Goal: Task Accomplishment & Management: Complete application form

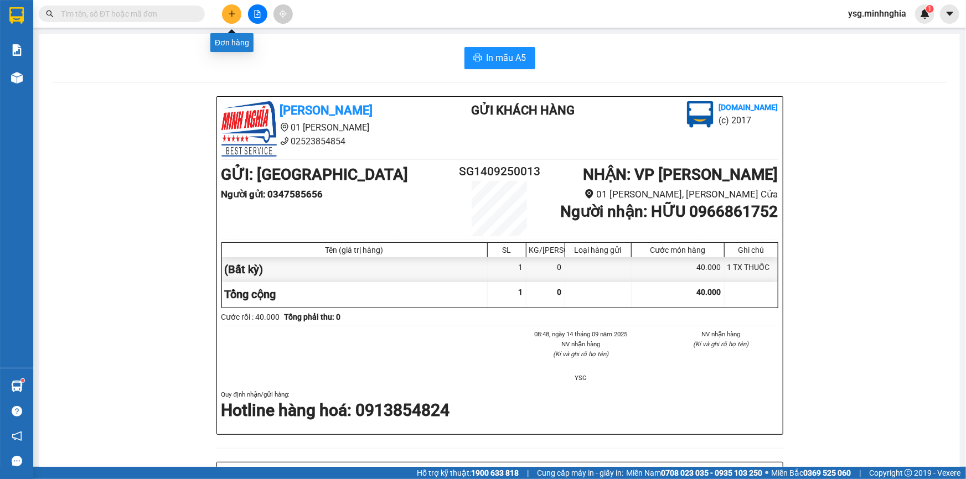
click at [234, 13] on icon "plus" at bounding box center [232, 14] width 8 height 8
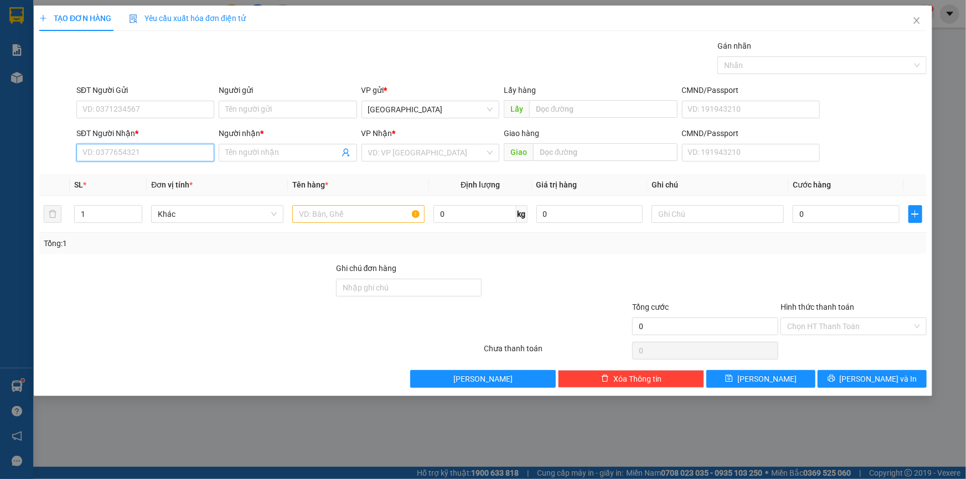
click at [146, 157] on input "SĐT Người Nhận *" at bounding box center [145, 153] width 138 height 18
click at [143, 169] on div "0368245105 - HẰNG" at bounding box center [145, 175] width 125 height 12
type input "0368245105"
type input "HẰNG"
type input "HÀM ĐỨC"
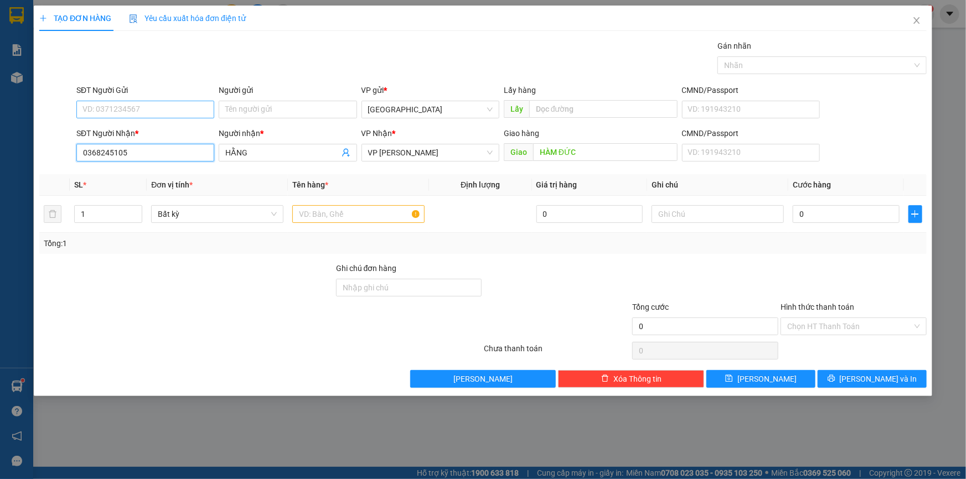
type input "0368245105"
click at [138, 109] on input "SĐT Người Gửi" at bounding box center [145, 110] width 138 height 18
click at [136, 131] on div "0399905599" at bounding box center [145, 132] width 125 height 12
type input "0399905599"
click at [438, 152] on span "VP [PERSON_NAME]" at bounding box center [430, 152] width 125 height 17
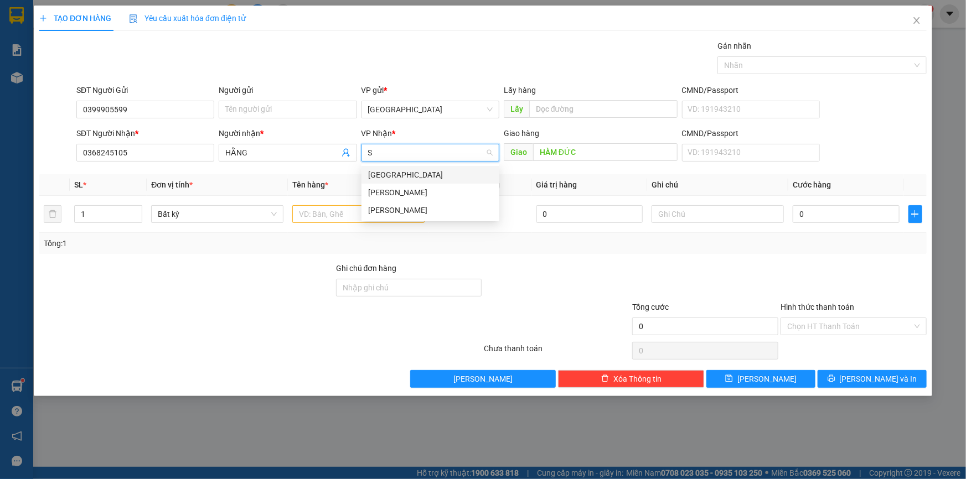
type input "SA"
click at [395, 189] on div "[PERSON_NAME]" at bounding box center [430, 193] width 125 height 12
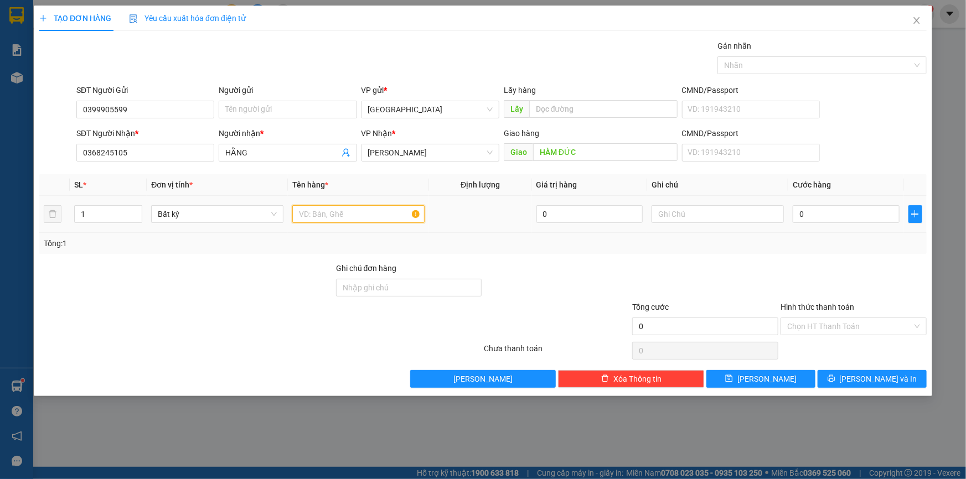
click at [379, 216] on input "text" at bounding box center [358, 214] width 132 height 18
click at [389, 215] on input "text" at bounding box center [358, 214] width 132 height 18
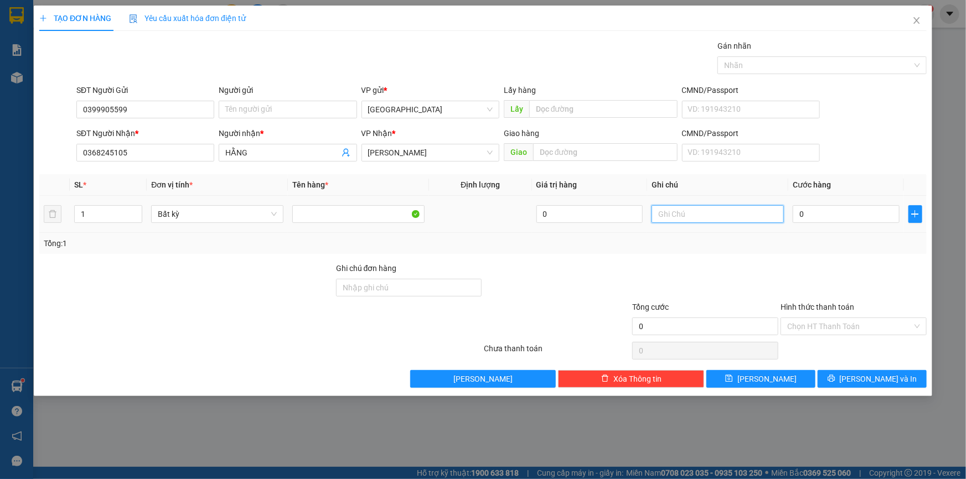
click at [685, 210] on input "text" at bounding box center [718, 214] width 132 height 18
paste input "Ọ"
paste input "Ă"
paste input "ẮNG"
paste input "ÁNH"
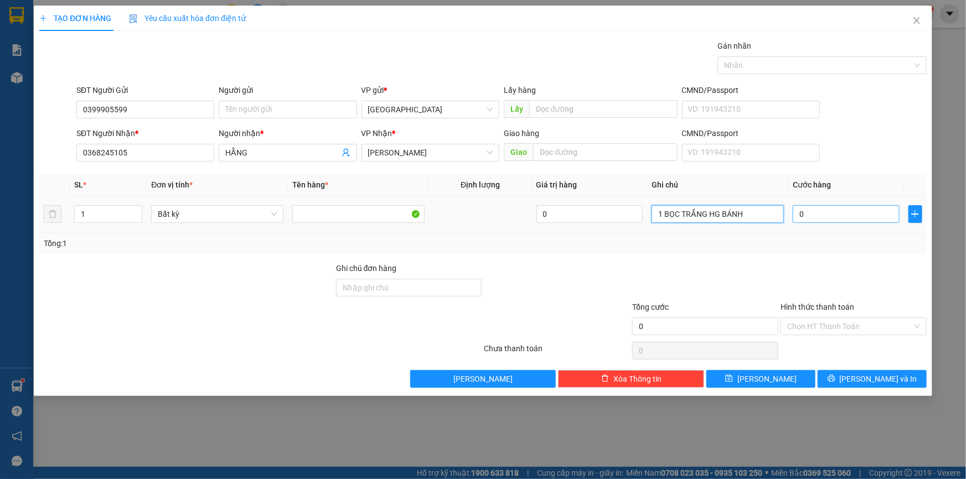
type input "1 BỌC TRẮNG HG BÁNH"
click at [836, 218] on input "0" at bounding box center [846, 214] width 107 height 18
type input "3"
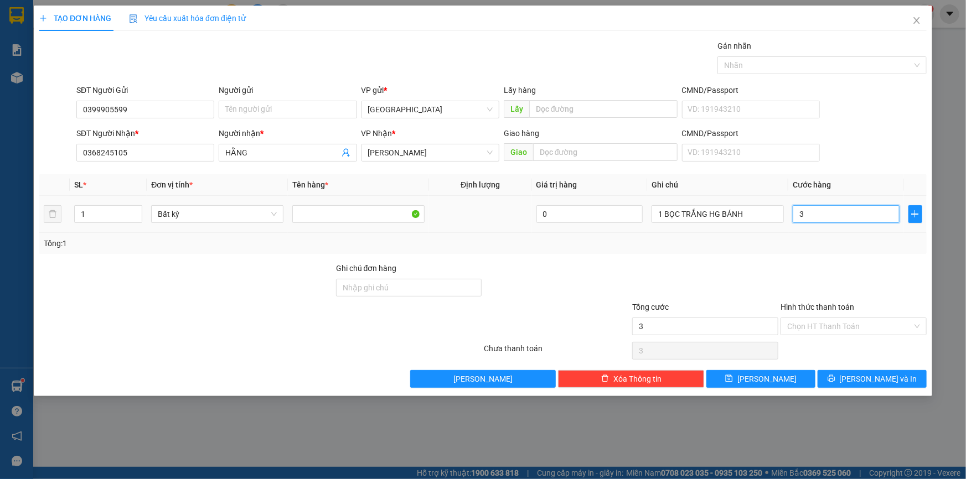
type input "30"
type input "30.000"
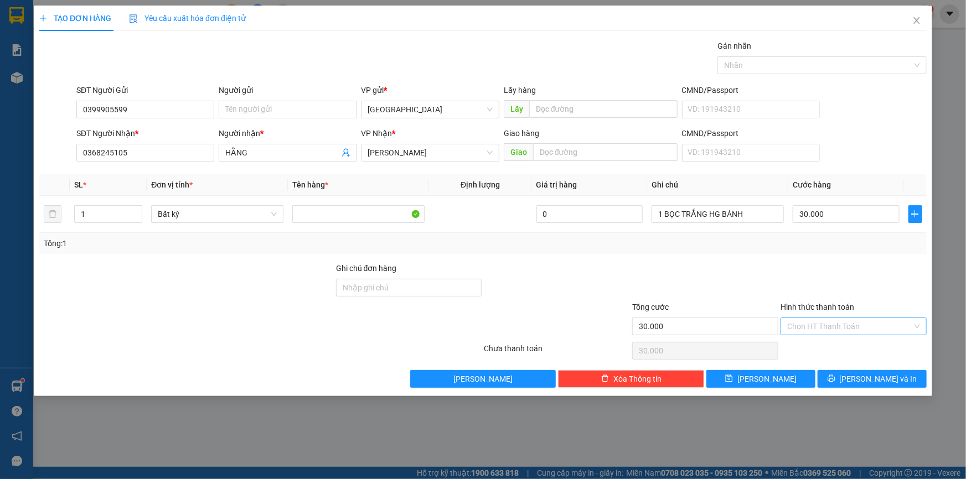
click at [832, 327] on input "Hình thức thanh toán" at bounding box center [849, 326] width 125 height 17
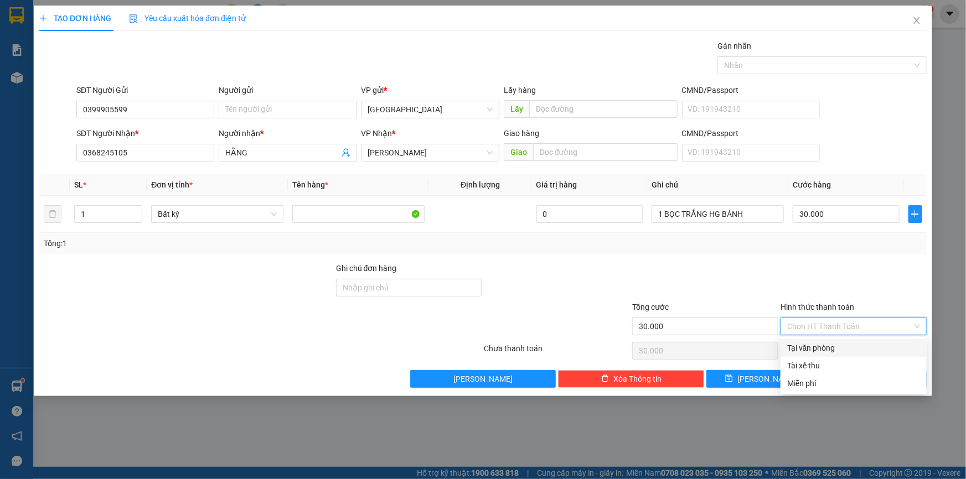
click at [828, 341] on div "Tại văn phòng" at bounding box center [854, 348] width 146 height 18
type input "0"
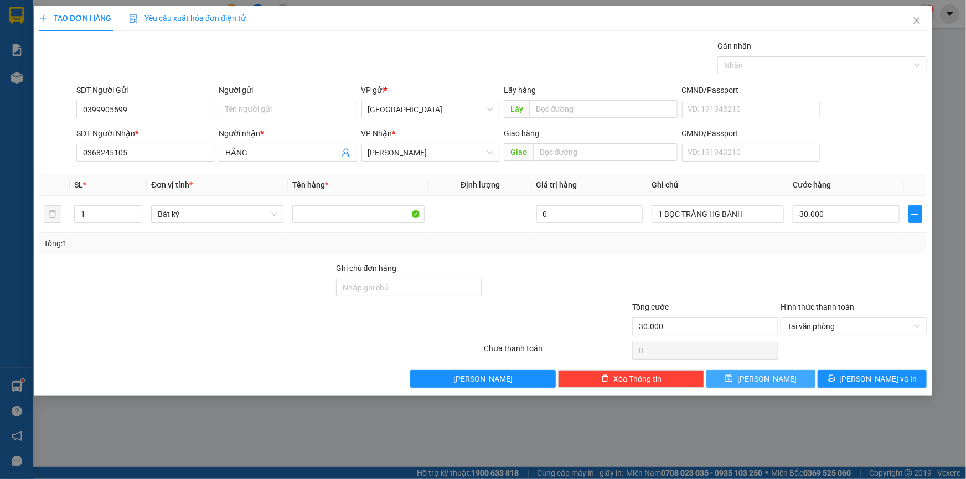
click at [798, 381] on button "[PERSON_NAME]" at bounding box center [760, 379] width 109 height 18
type input "0"
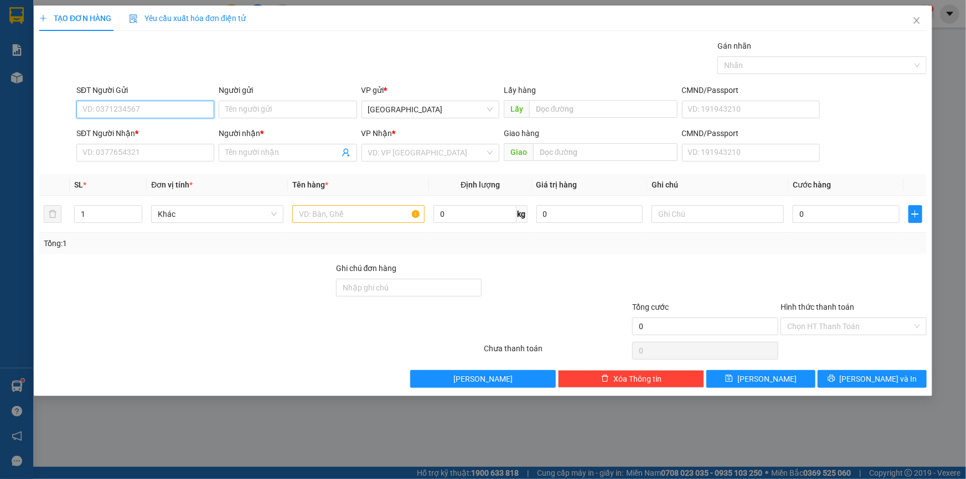
click at [122, 112] on input "SĐT Người Gửi" at bounding box center [145, 110] width 138 height 18
type input "0916832275"
click at [136, 153] on input "SĐT Người Nhận *" at bounding box center [145, 153] width 138 height 18
click at [241, 104] on input "Người gửi" at bounding box center [288, 110] width 138 height 18
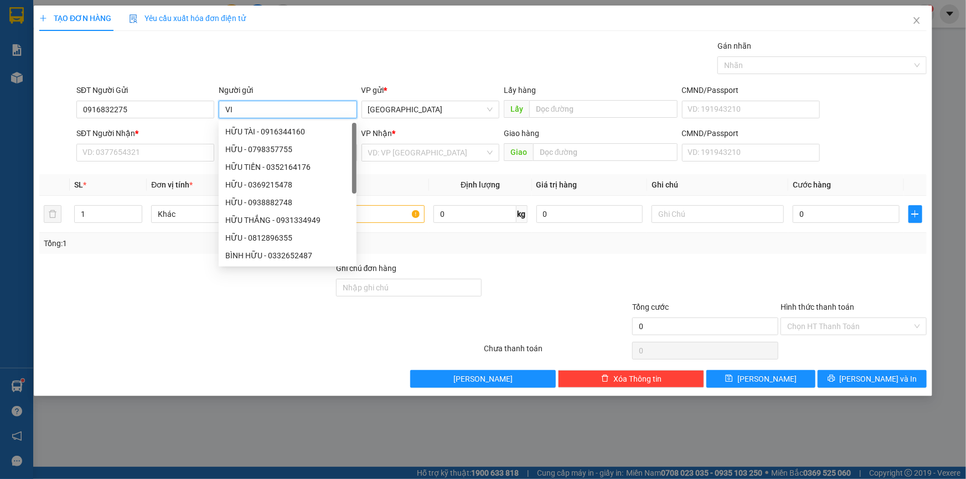
paste input "Ệ"
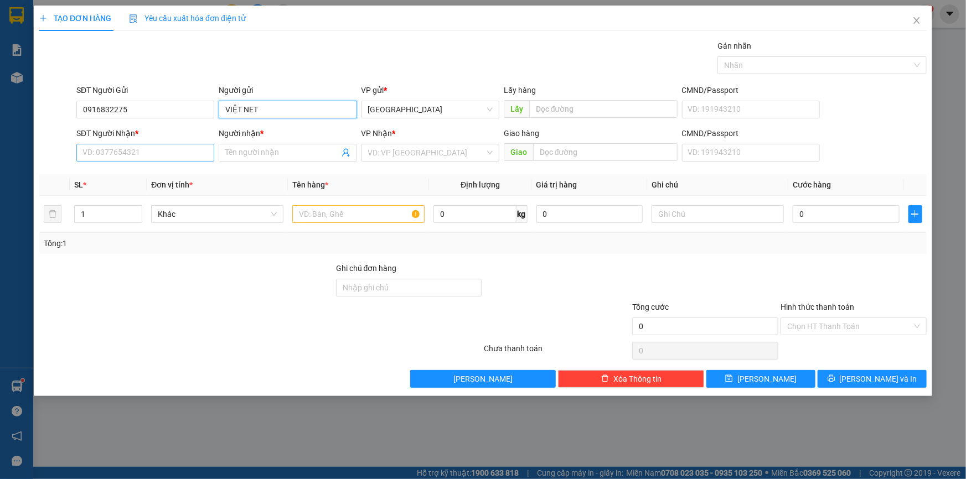
type input "VIỆT NET"
click at [196, 154] on input "SĐT Người Nhận *" at bounding box center [145, 153] width 138 height 18
type input "0867777812"
click at [249, 153] on input "Người nhận *" at bounding box center [281, 153] width 113 height 12
paste input "Ụ"
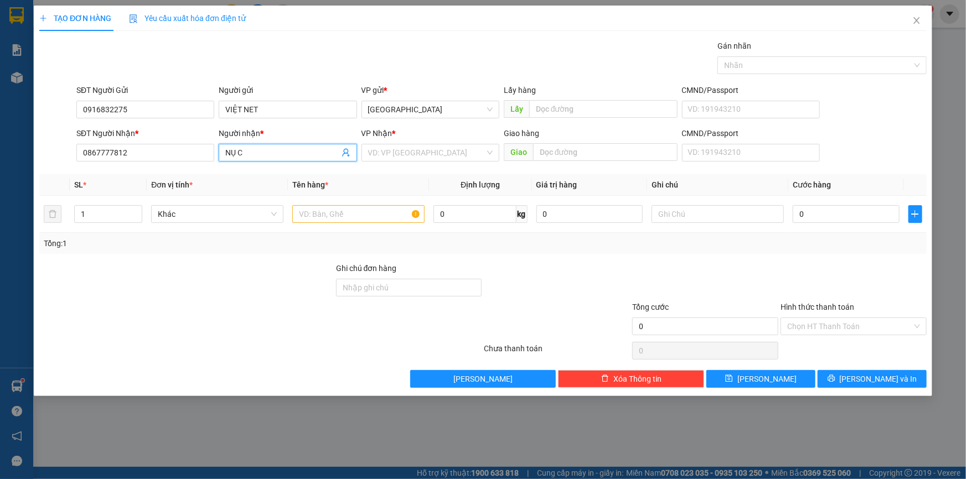
paste input "ƯƠ"
paste input "ỜI"
paste input "ƠI"
paste input "ỚI"
type input "NỤ CƯỜI MỚI"
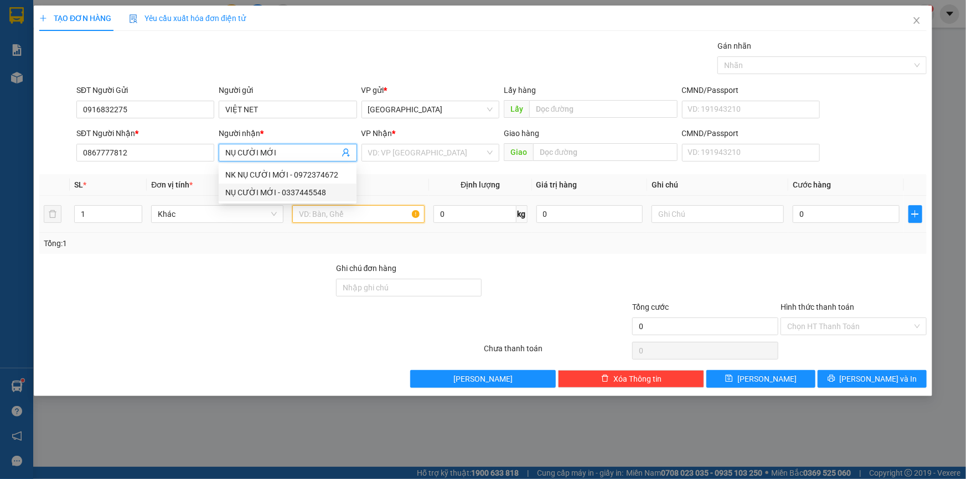
click at [340, 213] on input "text" at bounding box center [358, 214] width 132 height 18
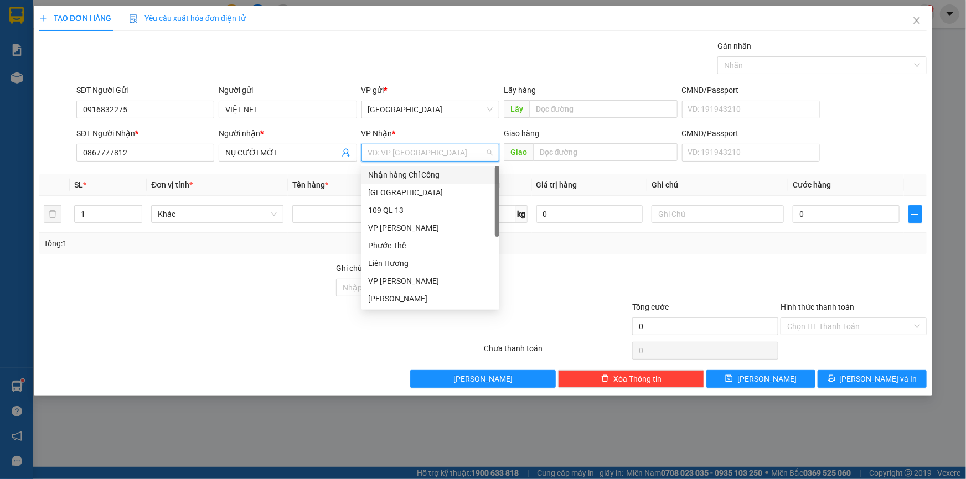
click at [471, 154] on input "search" at bounding box center [426, 152] width 117 height 17
click at [419, 228] on div "VP [PERSON_NAME]" at bounding box center [430, 228] width 125 height 12
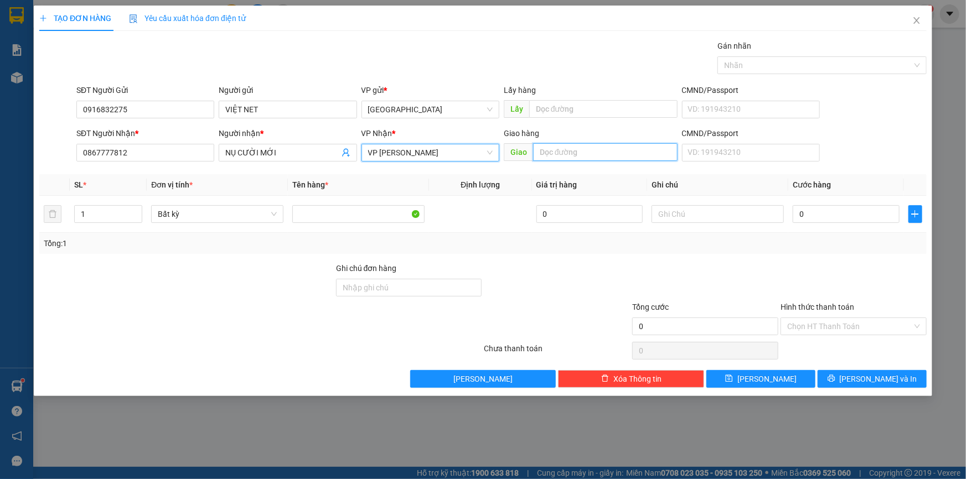
click at [555, 154] on input "text" at bounding box center [605, 152] width 144 height 18
paste input "Ã"
paste input "Ô"
paste input "Ộ"
type input "NGÃ 3 GỘP"
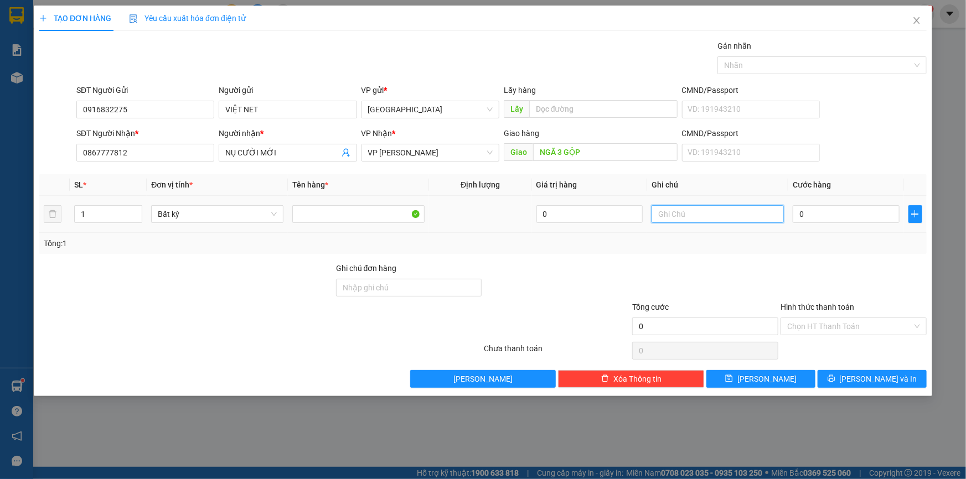
click at [727, 211] on input "text" at bounding box center [718, 214] width 132 height 18
paste input "ĂNG"
type input "1HG RĂNG"
click at [847, 210] on input "0" at bounding box center [846, 214] width 107 height 18
type input "4"
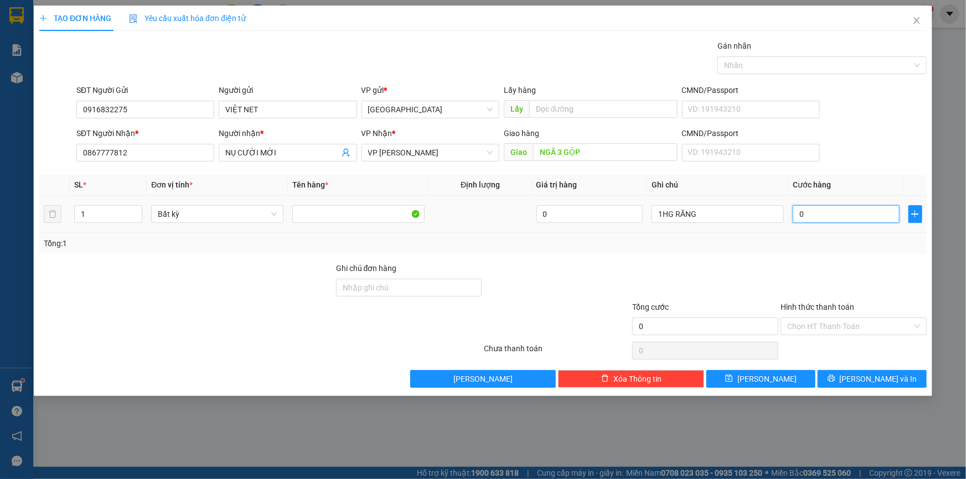
type input "4"
type input "40"
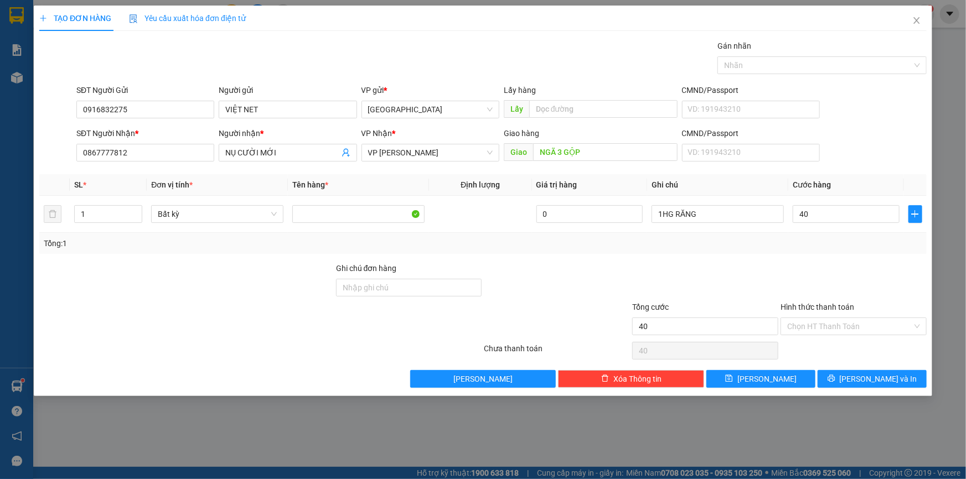
type input "40.000"
click at [880, 312] on div "Hình thức thanh toán" at bounding box center [854, 309] width 146 height 17
drag, startPoint x: 866, startPoint y: 329, endPoint x: 863, endPoint y: 343, distance: 13.6
click at [866, 330] on input "Hình thức thanh toán" at bounding box center [849, 326] width 125 height 17
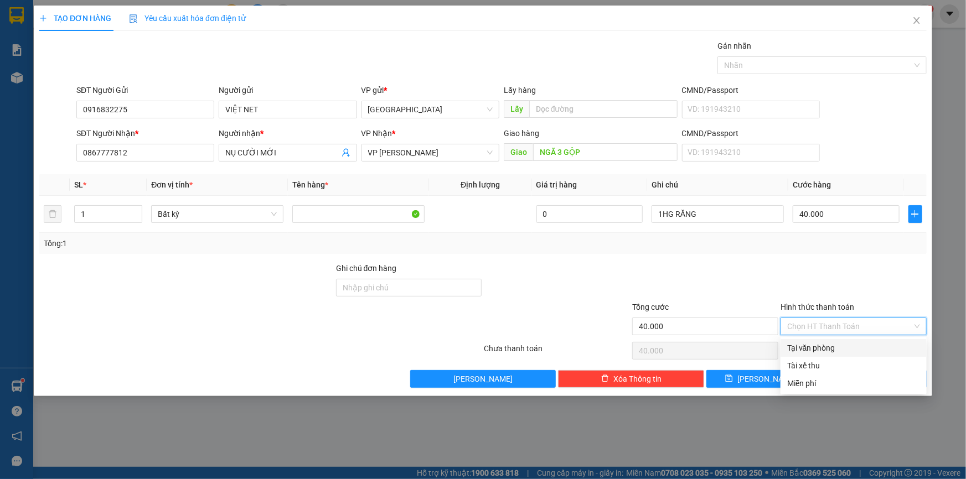
click at [863, 343] on div "Tại văn phòng" at bounding box center [853, 348] width 133 height 12
type input "0"
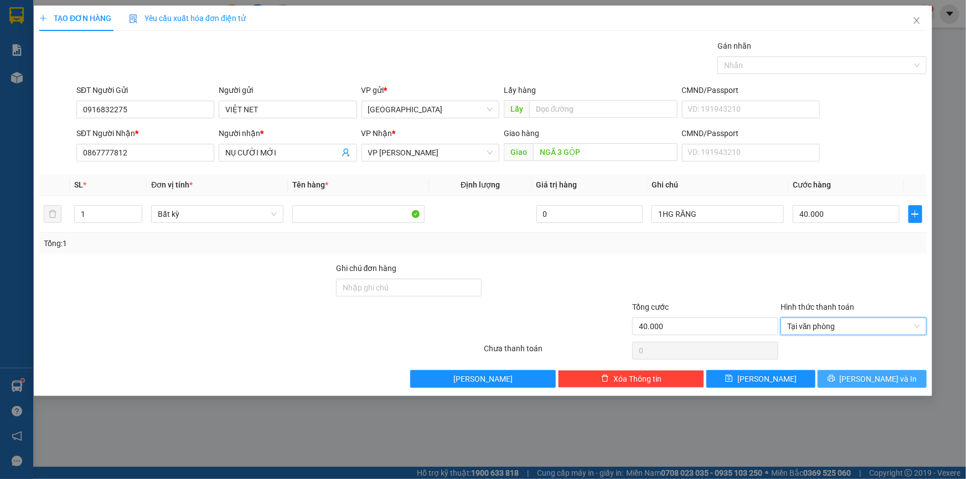
click at [869, 377] on span "[PERSON_NAME] và In" at bounding box center [878, 379] width 77 height 12
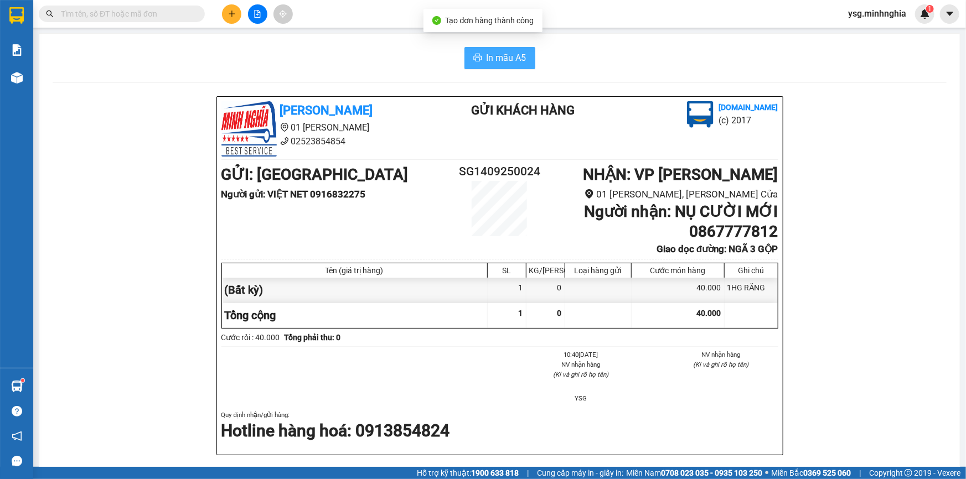
click at [509, 61] on span "In mẫu A5" at bounding box center [507, 58] width 40 height 14
